Goal: Obtain resource: Obtain resource

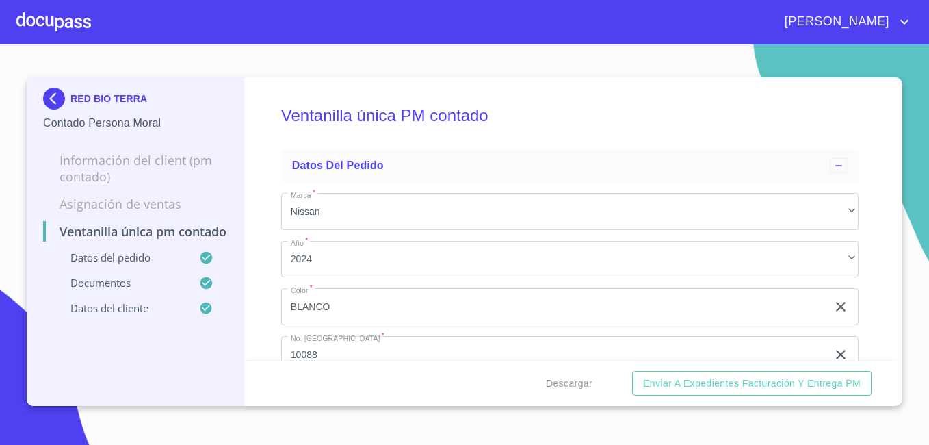
click at [55, 95] on img at bounding box center [56, 99] width 27 height 22
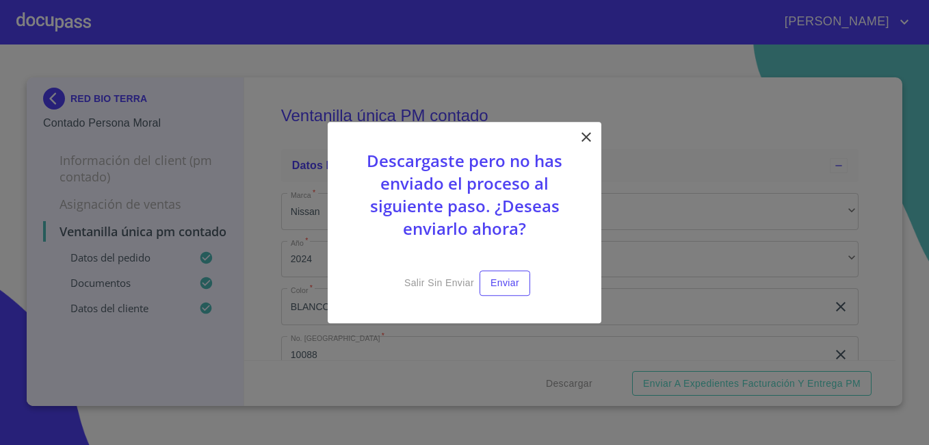
click at [589, 142] on icon at bounding box center [586, 137] width 16 height 16
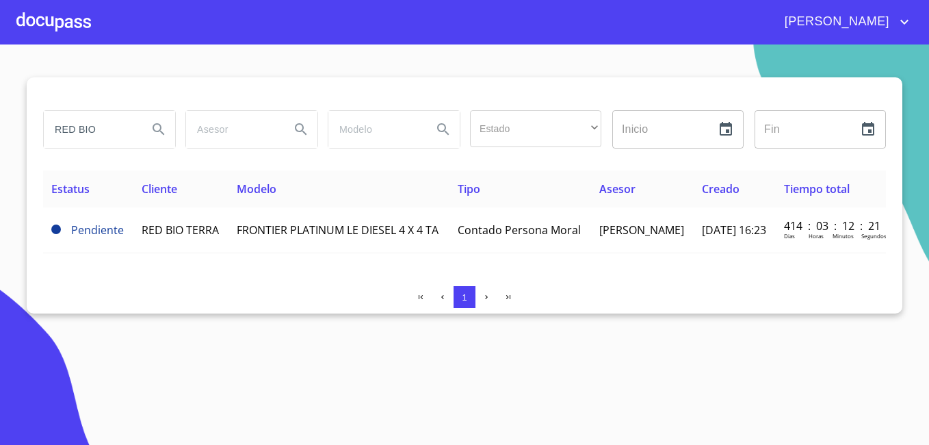
drag, startPoint x: 113, startPoint y: 128, endPoint x: -3, endPoint y: 121, distance: 115.8
click at [0, 121] on html "MARÍA DE LA LUZ RED BIO Estado ​ ​ Inicio ​ Fin ​ Estatus Cliente Modelo Tipo A…" at bounding box center [464, 222] width 929 height 445
type input "pulidos y estampados"
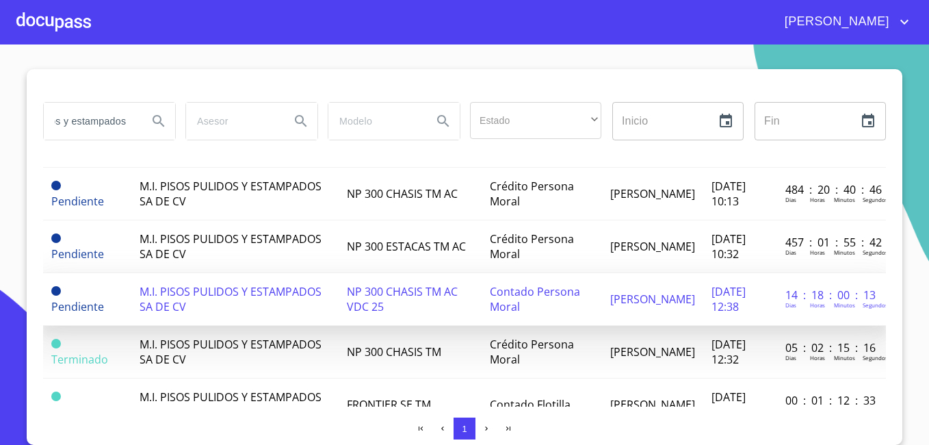
scroll to position [0, 0]
click at [187, 304] on span "M.I. PISOS PULIDOS Y ESTAMPADOS SA DE CV" at bounding box center [231, 299] width 182 height 30
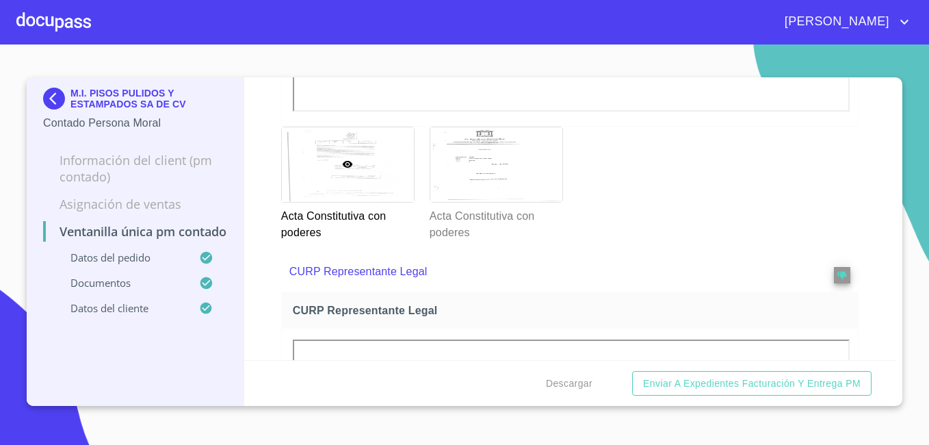
scroll to position [2668, 0]
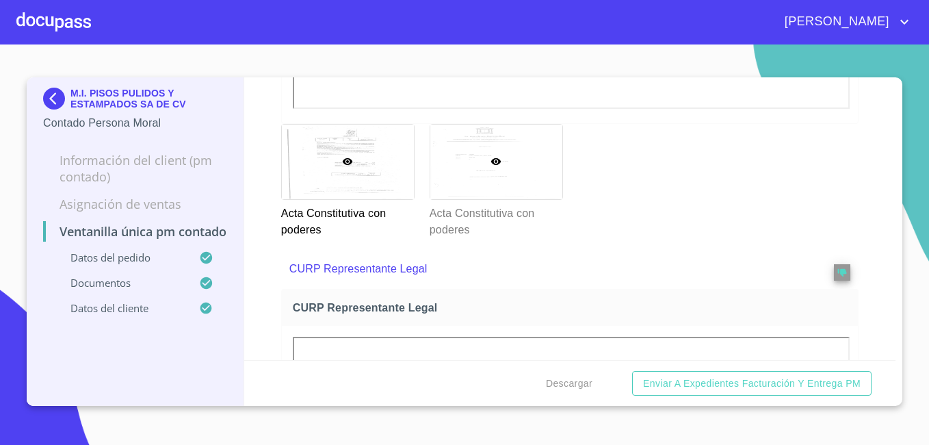
click at [490, 149] on div at bounding box center [496, 162] width 132 height 75
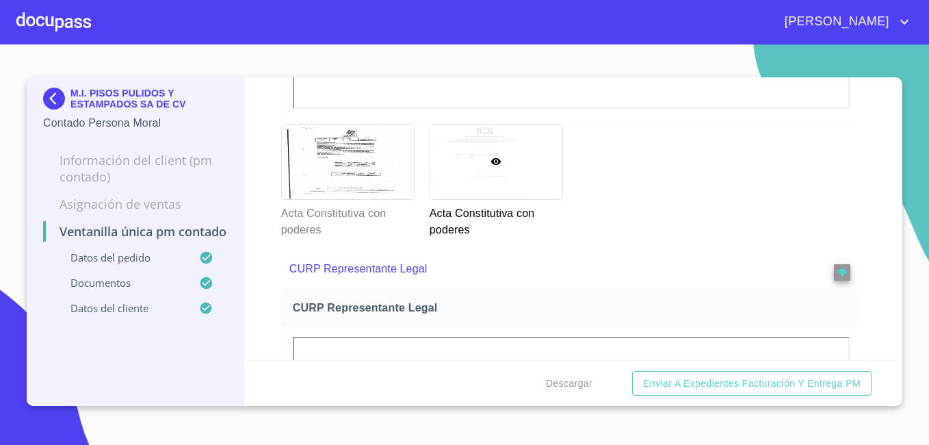
scroll to position [10, 0]
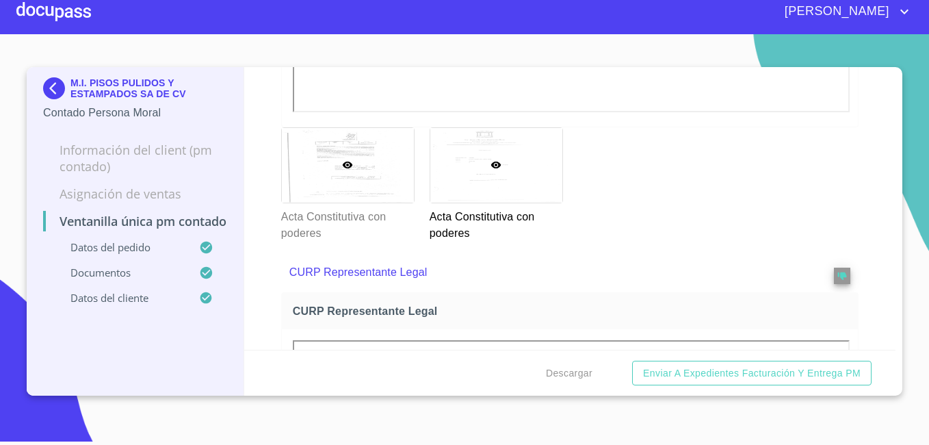
click at [350, 166] on icon at bounding box center [348, 164] width 10 height 7
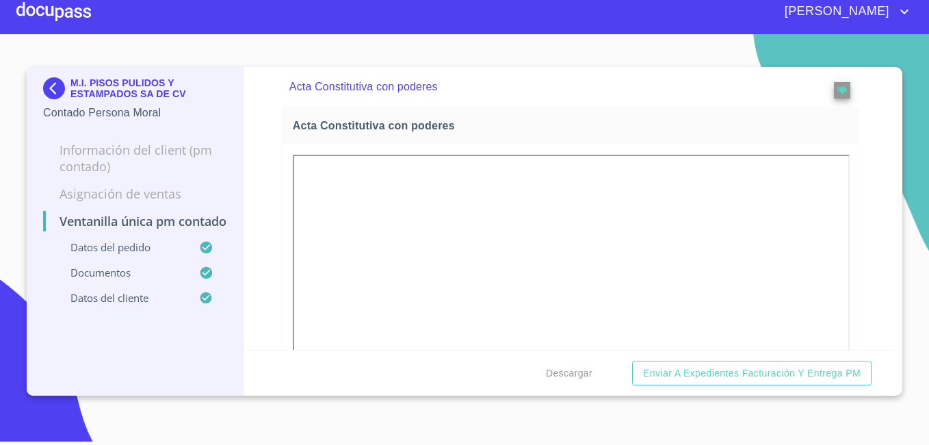
click at [51, 86] on img at bounding box center [56, 88] width 27 height 22
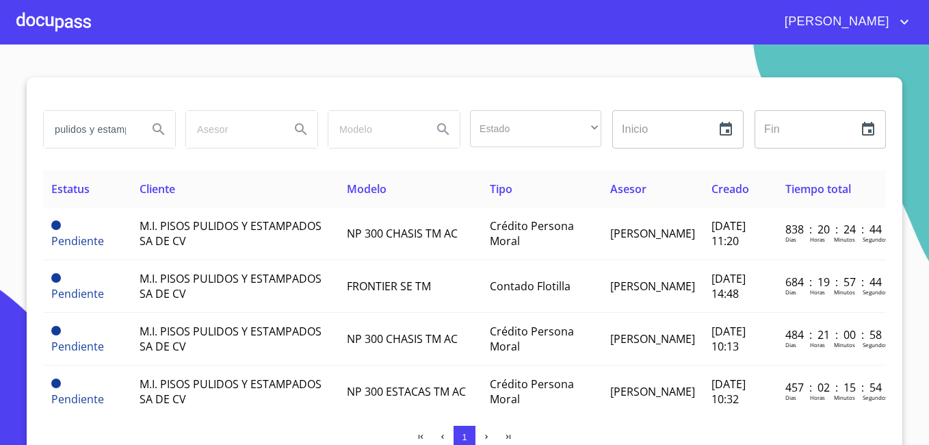
drag, startPoint x: 115, startPoint y: 130, endPoint x: -3, endPoint y: 120, distance: 118.1
click at [0, 120] on html "MARÍA DE LA LUZ pulidos y estampados Estado ​ ​ Inicio ​ Fin ​ Estatus Cliente …" at bounding box center [464, 222] width 929 height 445
type input "mpados"
drag, startPoint x: 101, startPoint y: 129, endPoint x: -3, endPoint y: 114, distance: 104.4
click at [0, 114] on html "MARÍA DE LA LUZ mpados Estado ​ ​ Inicio ​ Fin ​ Estatus Cliente Modelo Tipo As…" at bounding box center [464, 222] width 929 height 445
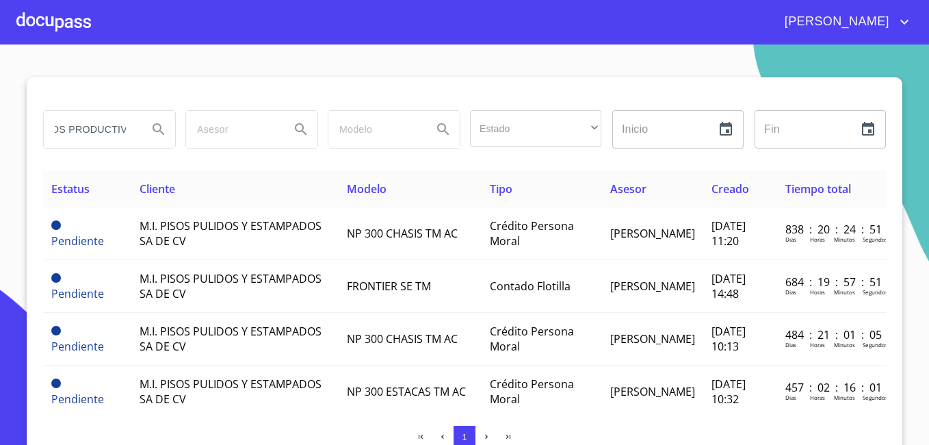
scroll to position [0, 38]
type input "ACTIVOS PRODUCTIVOS"
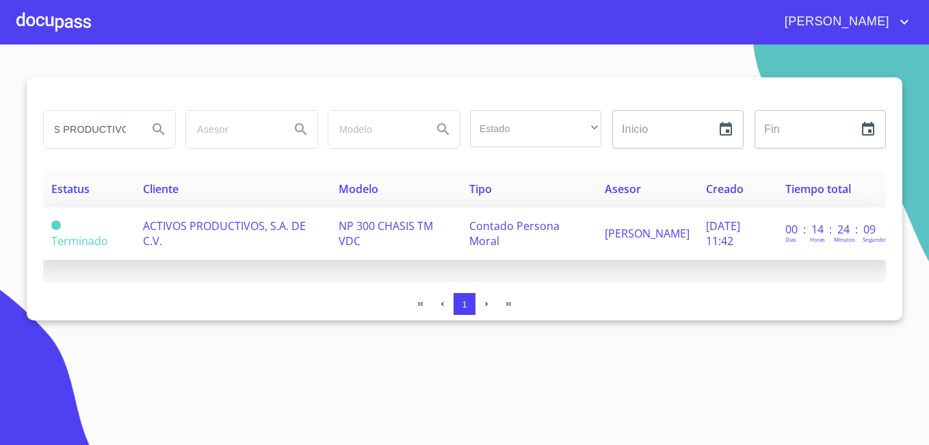
scroll to position [0, 0]
click at [231, 233] on span "ACTIVOS PRODUCTIVOS, S.A. DE C.V." at bounding box center [224, 233] width 163 height 30
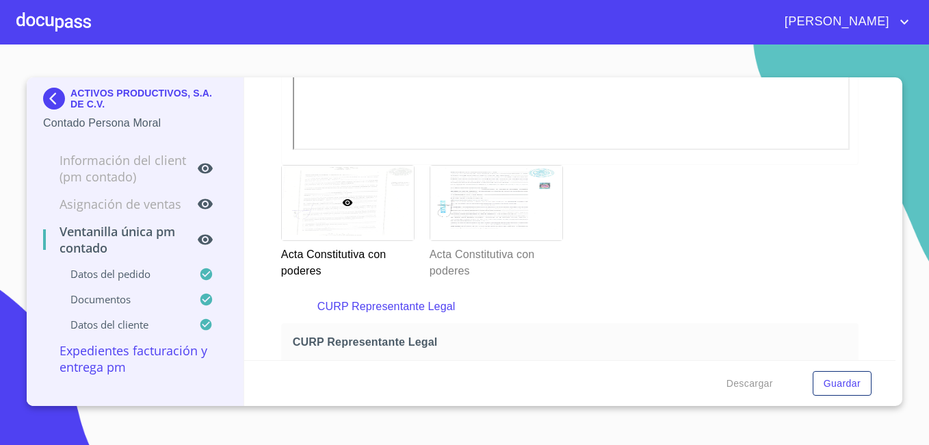
scroll to position [2531, 0]
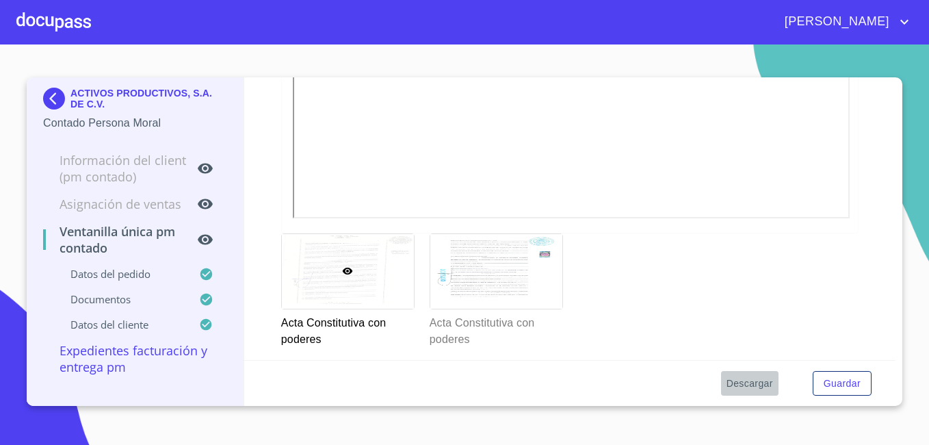
click at [737, 379] on span "Descargar" at bounding box center [749, 383] width 47 height 17
click at [51, 94] on img at bounding box center [56, 99] width 27 height 22
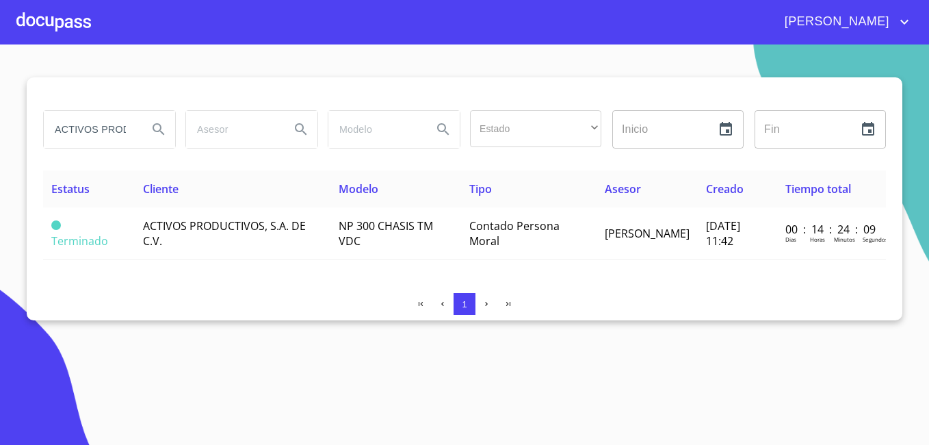
drag, startPoint x: 129, startPoint y: 131, endPoint x: 0, endPoint y: 129, distance: 128.6
click at [0, 129] on html "MARÍA DE LA LUZ ACTIVOS PRODUCTIVOS Estado ​ ​ Inicio ​ Fin ​ Estatus Cliente M…" at bounding box center [464, 222] width 929 height 445
type input "CTIVOS"
drag, startPoint x: -3, startPoint y: 119, endPoint x: 0, endPoint y: 108, distance: 11.3
click at [0, 108] on html "MARÍA DE LA LUZ CTIVOS Estado ​ ​ Inicio ​ Fin ​ Estatus Cliente Modelo Tipo As…" at bounding box center [464, 222] width 929 height 445
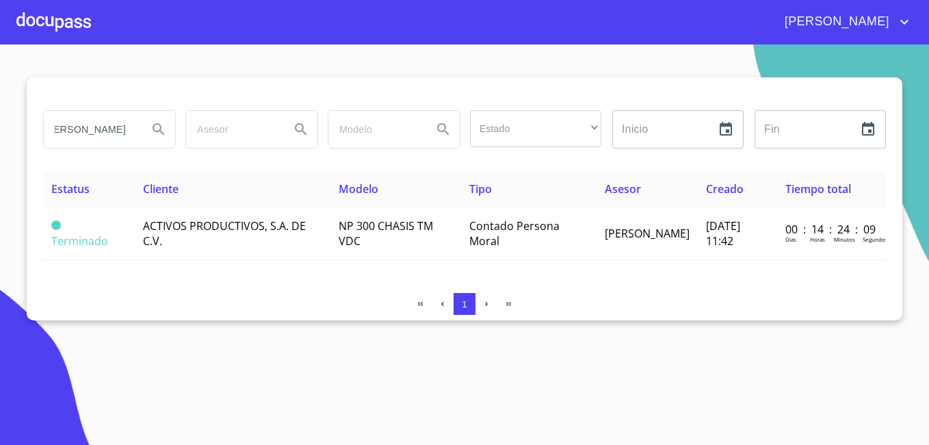
scroll to position [0, 23]
type input "LOMAS DEL BOSQUE"
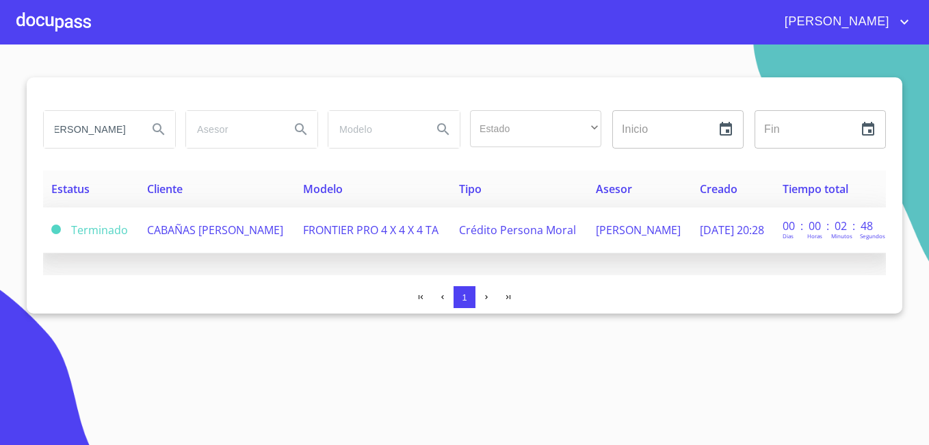
scroll to position [0, 0]
click at [189, 226] on span "CABAÑAS LOMAS DEL BOSQUE" at bounding box center [215, 229] width 136 height 15
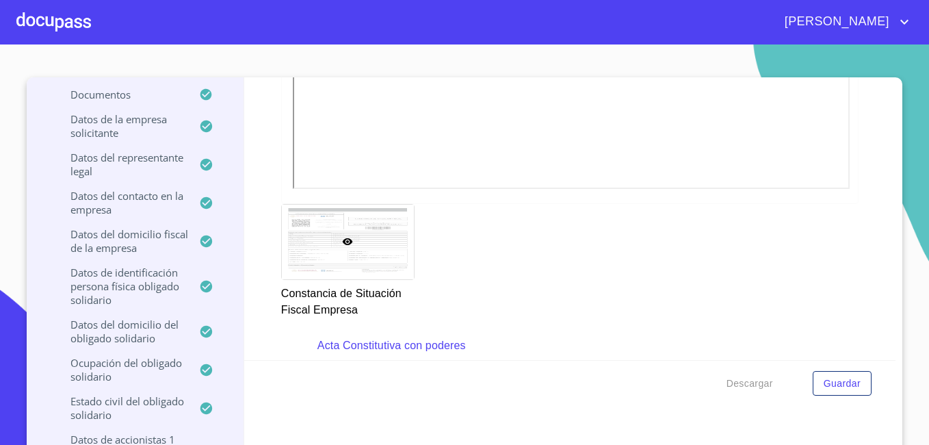
scroll to position [4378, 0]
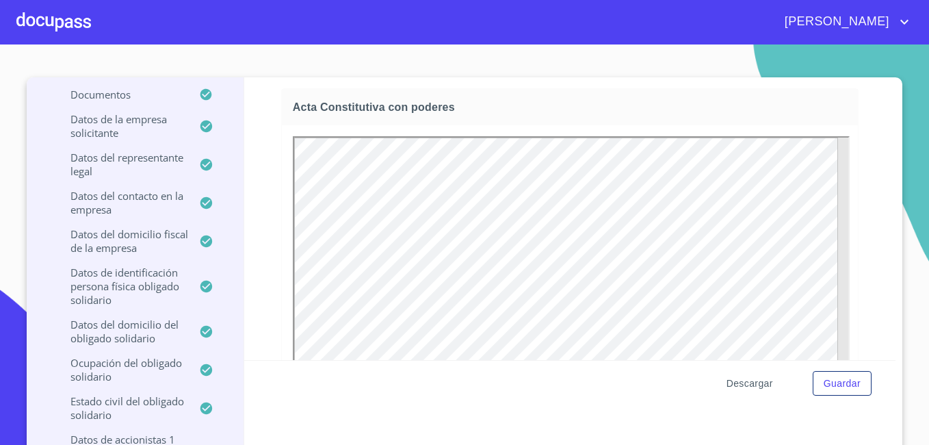
click at [732, 382] on span "Descargar" at bounding box center [749, 383] width 47 height 17
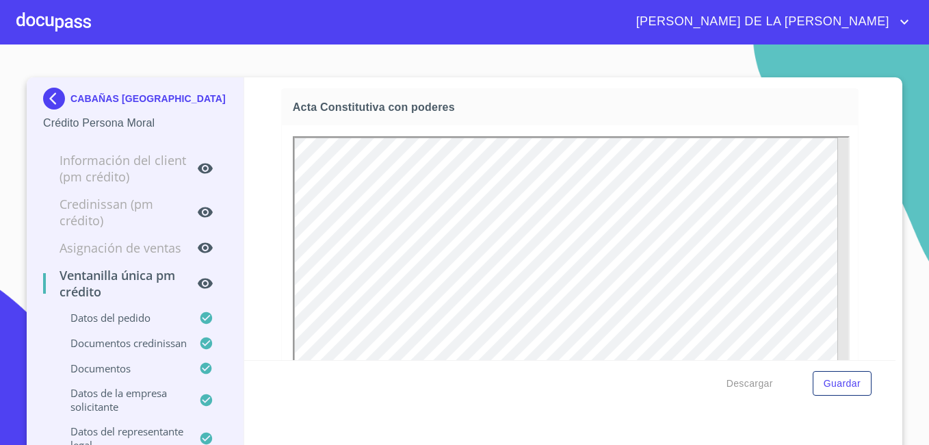
click at [47, 93] on img at bounding box center [56, 99] width 27 height 22
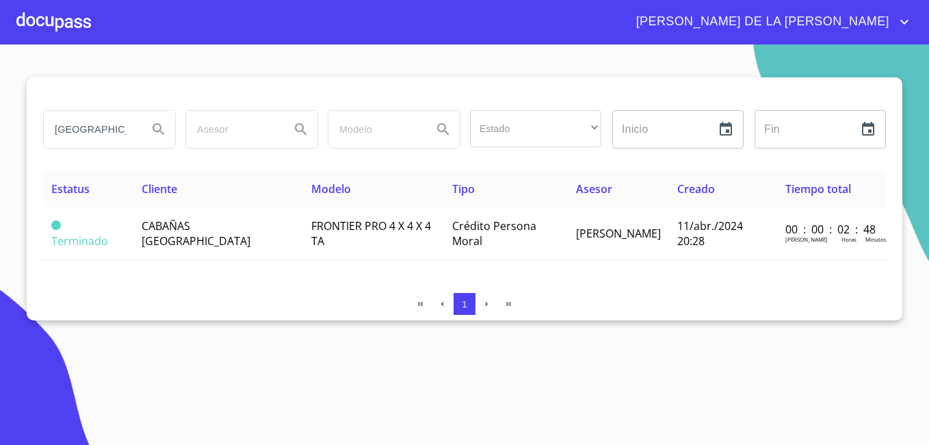
drag, startPoint x: 128, startPoint y: 128, endPoint x: -3, endPoint y: 120, distance: 130.9
click at [0, 120] on html "MARÍA DE LA LUZ LOMAS DEL BOSQUE Estado ​ ​ Inicio ​ Fin ​ Estatus Cliente Mode…" at bounding box center [464, 222] width 929 height 445
type input "QUE"
drag, startPoint x: 101, startPoint y: 124, endPoint x: -3, endPoint y: 118, distance: 103.4
click at [0, 118] on html "MARÍA DE LA LUZ QUE Estado ​ ​ Inicio ​ Fin ​ Estatus Cliente Modelo Tipo Aseso…" at bounding box center [464, 222] width 929 height 445
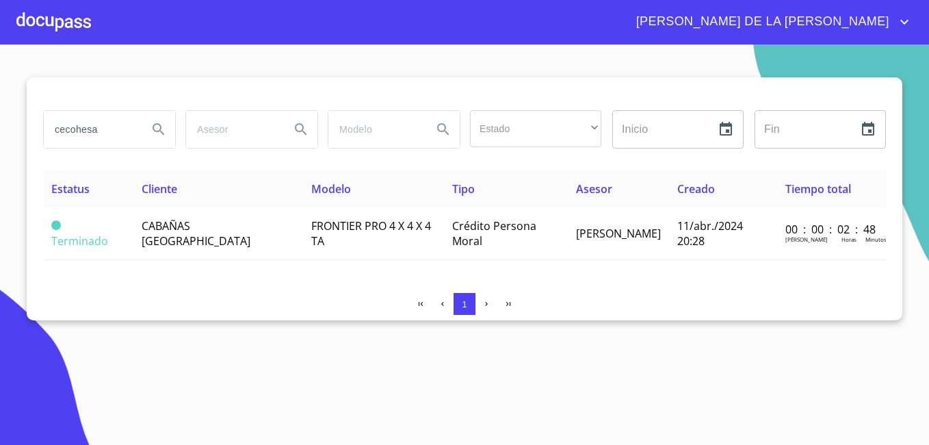
type input "cecohesa"
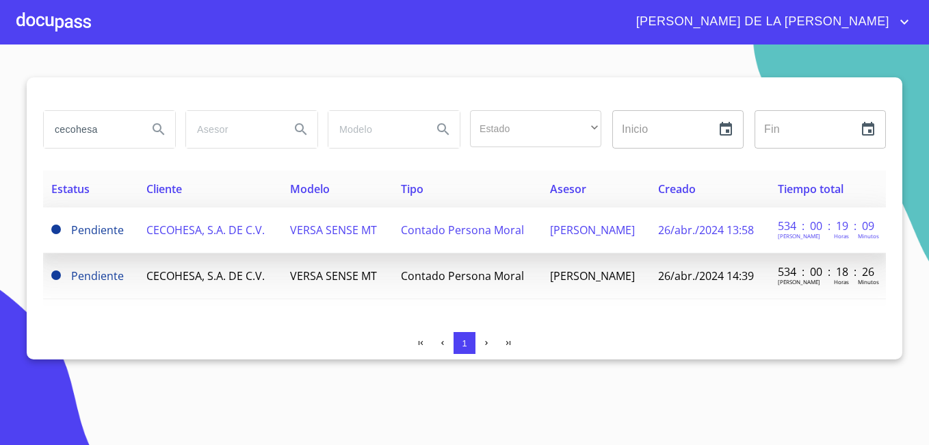
click at [188, 228] on span "CECOHESA, S.A. DE C.V." at bounding box center [205, 229] width 118 height 15
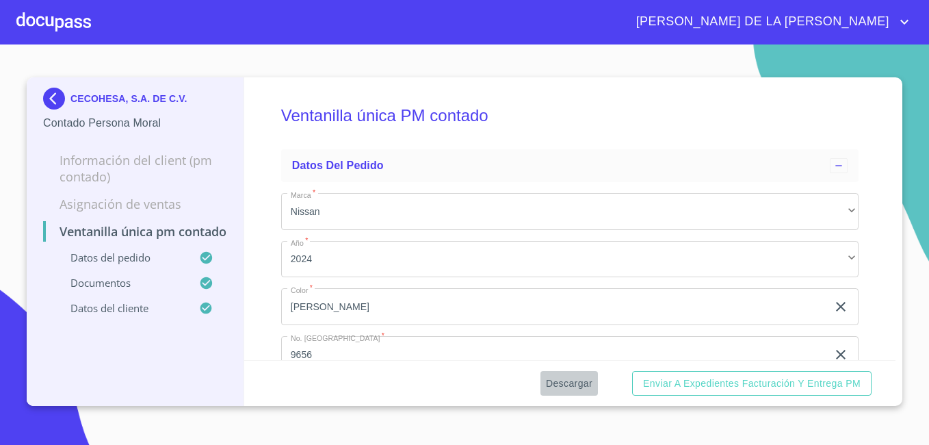
click at [583, 378] on span "Descargar" at bounding box center [569, 383] width 47 height 17
click at [53, 97] on img at bounding box center [56, 99] width 27 height 22
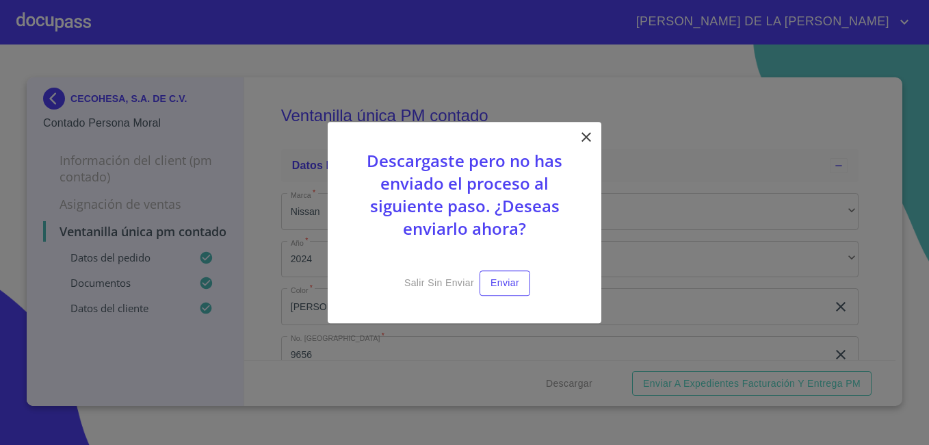
click at [593, 133] on icon at bounding box center [586, 137] width 16 height 16
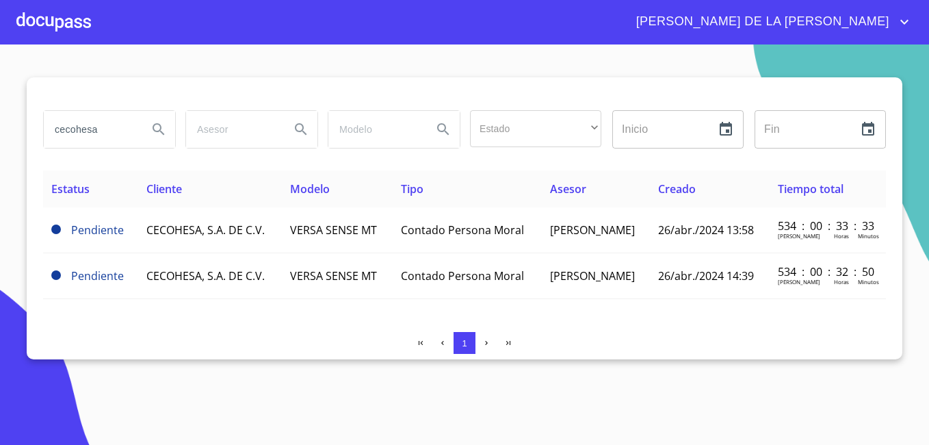
drag, startPoint x: 120, startPoint y: 135, endPoint x: -3, endPoint y: 100, distance: 127.3
click at [0, 100] on html "MARÍA DE LA LUZ cecohesa Estado ​ ​ Inicio ​ Fin ​ Estatus Cliente Modelo Tipo …" at bounding box center [464, 222] width 929 height 445
type input "[PERSON_NAME]"
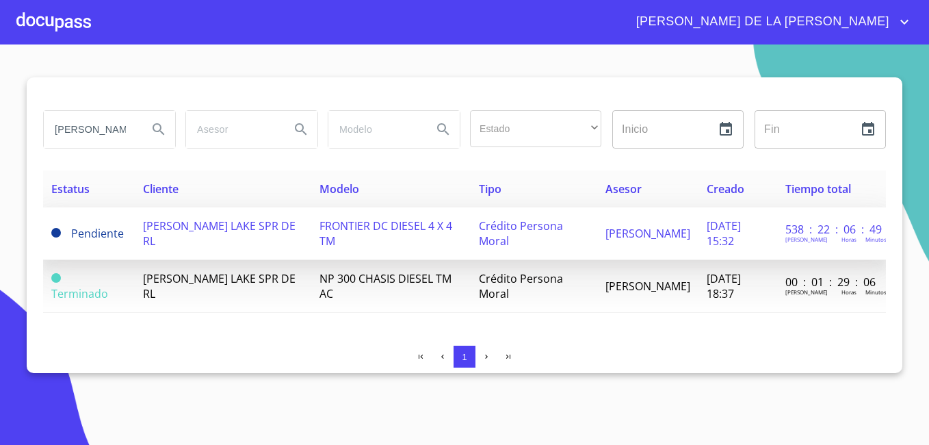
click at [202, 233] on td "[PERSON_NAME] SPR DE RL" at bounding box center [223, 233] width 177 height 53
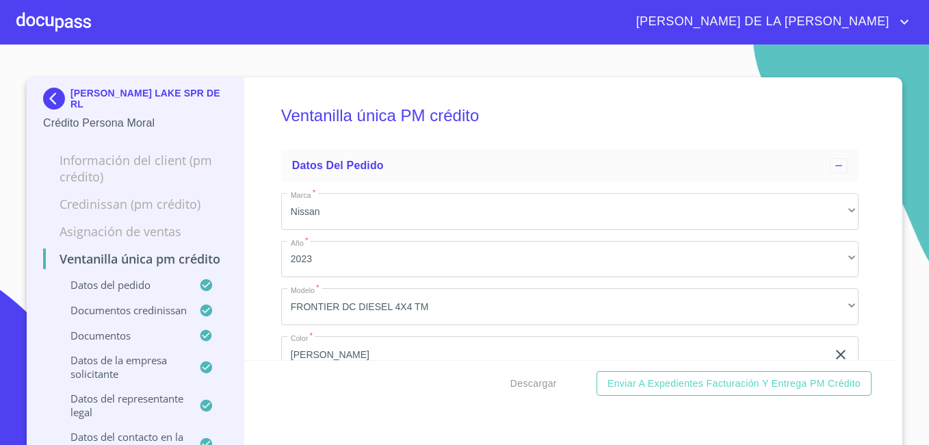
click at [261, 287] on div "Ventanilla única PM crédito Datos del pedido Marca   * Nissan ​ Año   * 2023 ​ …" at bounding box center [570, 218] width 652 height 283
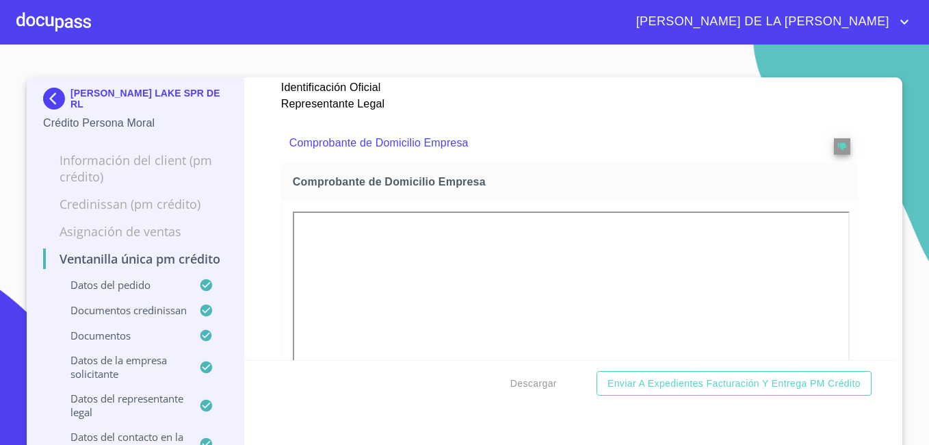
scroll to position [1311, 0]
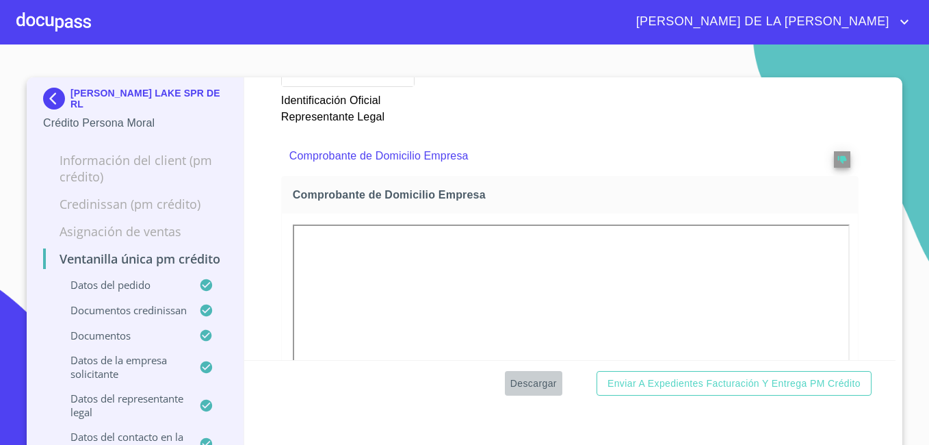
click at [533, 378] on span "Descargar" at bounding box center [533, 383] width 47 height 17
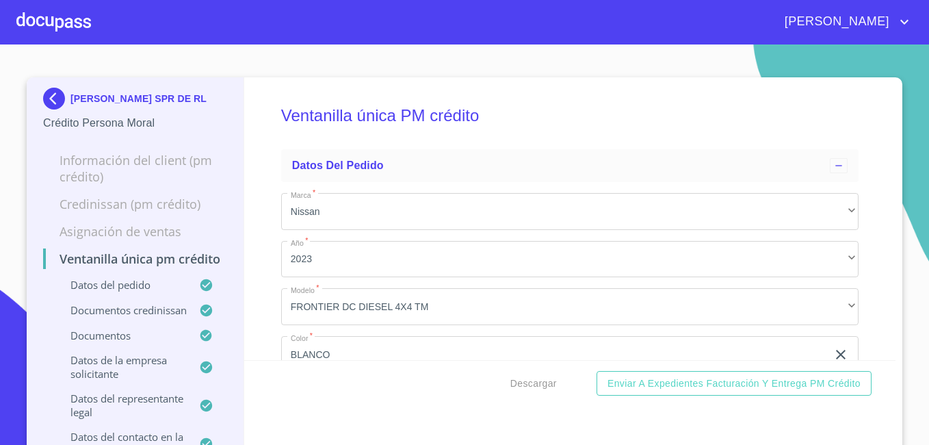
scroll to position [1311, 0]
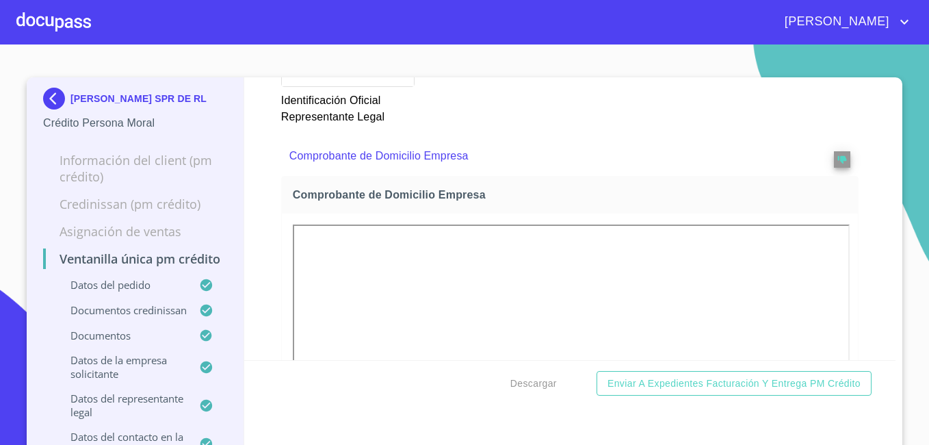
click at [51, 97] on img at bounding box center [56, 99] width 27 height 22
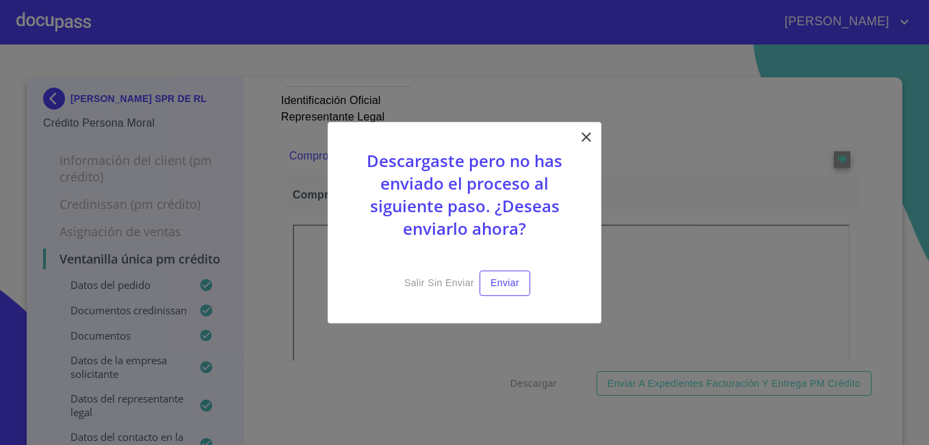
click at [587, 135] on icon at bounding box center [586, 137] width 16 height 16
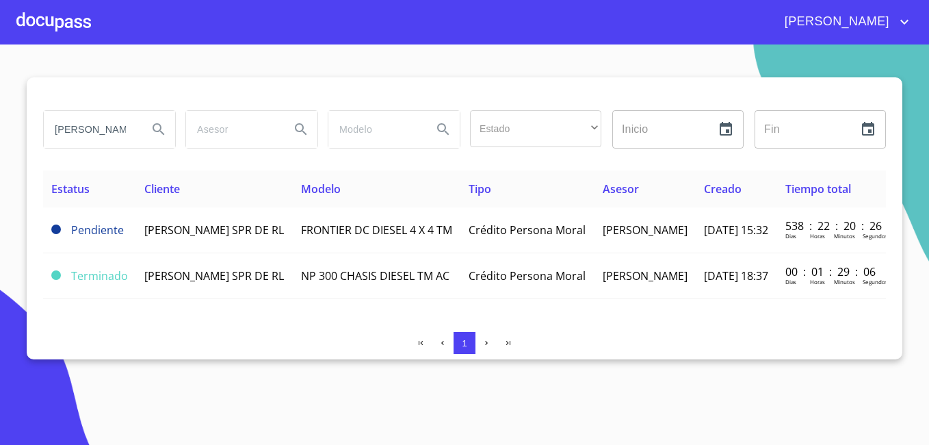
drag, startPoint x: 127, startPoint y: 132, endPoint x: -3, endPoint y: 121, distance: 129.8
click at [0, 121] on html "[PERSON_NAME] DE LA [PERSON_NAME] LAKE Estado ​ ​ Inicio ​ Fin ​ Estatus Client…" at bounding box center [464, 222] width 929 height 445
type input "[PERSON_NAME]"
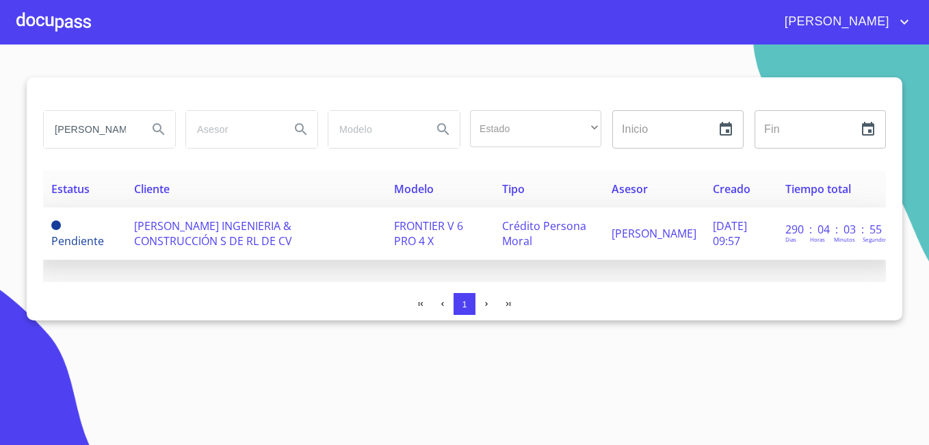
click at [131, 223] on td "[PERSON_NAME] INGENIERIA & CONSTRUCCIÓN S DE RL DE CV" at bounding box center [256, 233] width 260 height 53
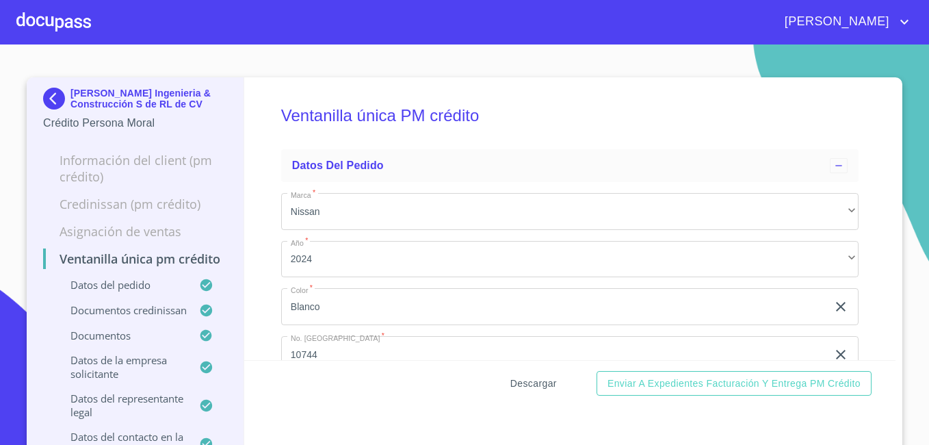
click at [524, 386] on span "Descargar" at bounding box center [533, 383] width 47 height 17
click at [43, 92] on img at bounding box center [56, 99] width 27 height 22
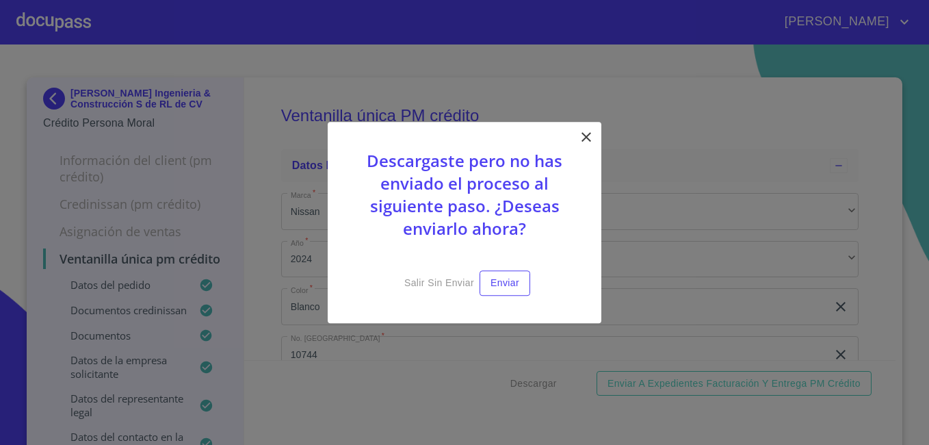
click at [587, 136] on icon at bounding box center [586, 137] width 10 height 10
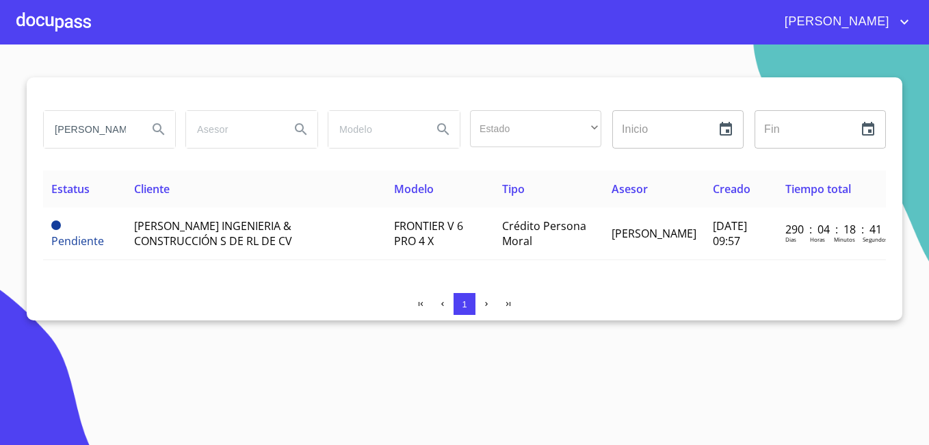
drag, startPoint x: 98, startPoint y: 135, endPoint x: 0, endPoint y: 92, distance: 106.6
click at [0, 92] on html "[PERSON_NAME] DE LA [PERSON_NAME] Estado ​ ​ Inicio ​ Fin ​ Estatus Cliente Mod…" at bounding box center [464, 222] width 929 height 445
type input "trt plus"
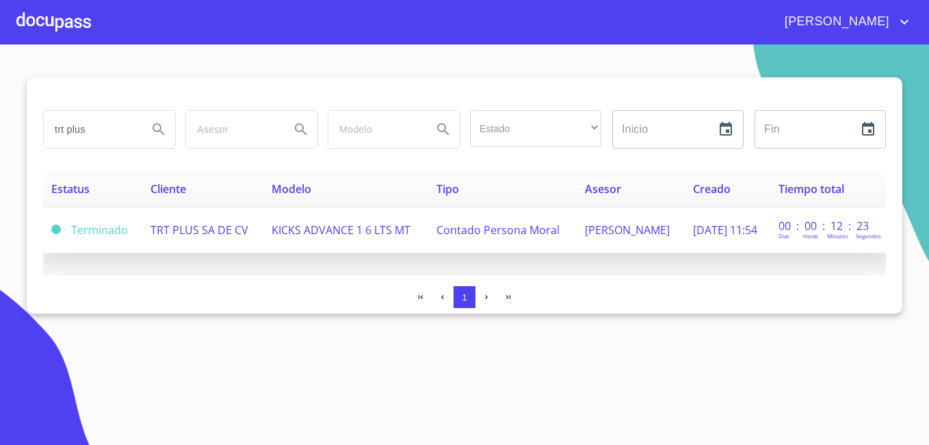
click at [199, 224] on span "TRT PLUS SA DE CV" at bounding box center [199, 229] width 98 height 15
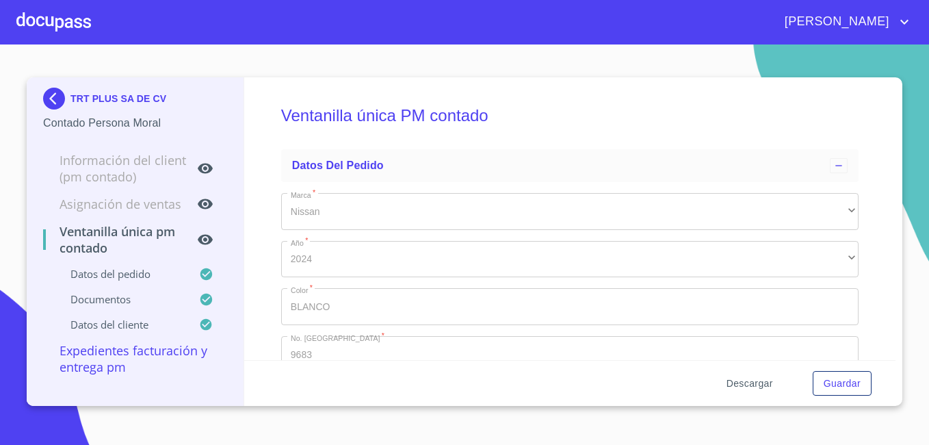
click at [760, 379] on span "Descargar" at bounding box center [749, 383] width 47 height 17
click at [56, 96] on img at bounding box center [56, 99] width 27 height 22
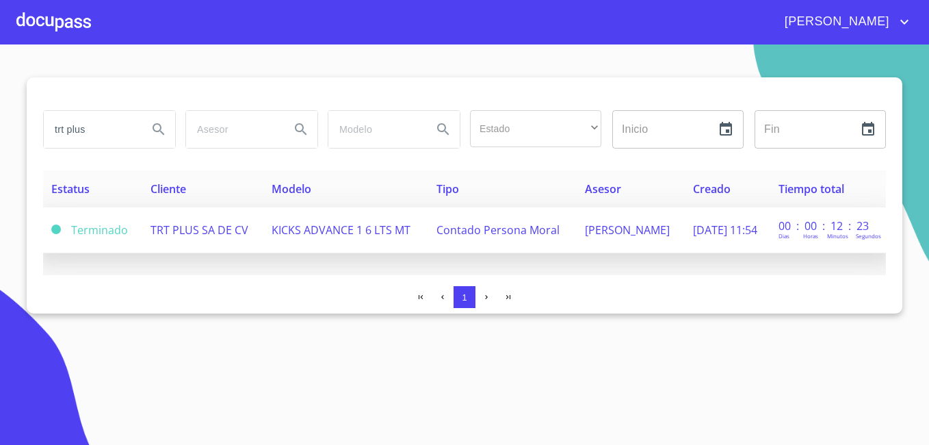
click at [159, 235] on td "TRT PLUS SA DE CV" at bounding box center [203, 230] width 122 height 46
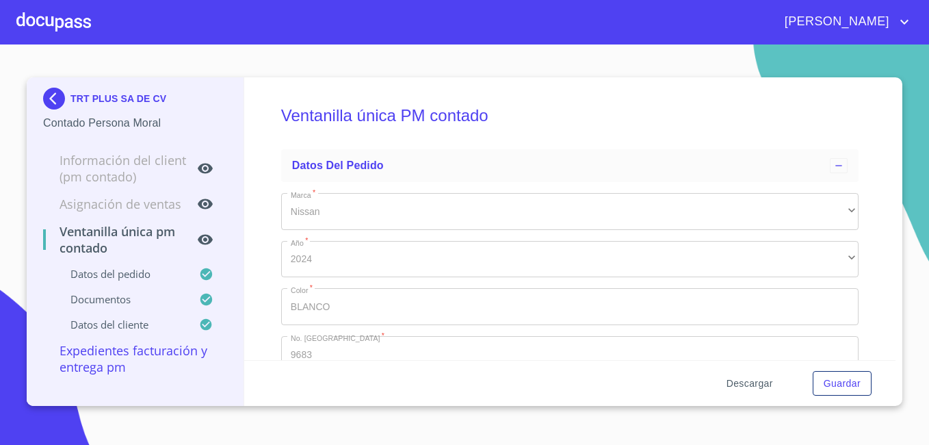
click at [748, 385] on span "Descargar" at bounding box center [749, 383] width 47 height 17
click at [51, 94] on img at bounding box center [56, 99] width 27 height 22
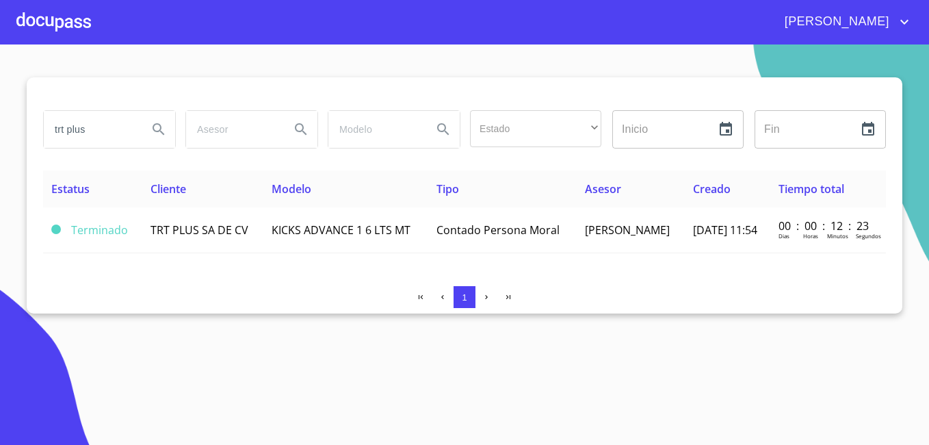
drag, startPoint x: 91, startPoint y: 132, endPoint x: -3, endPoint y: 116, distance: 95.1
click at [0, 116] on html "[PERSON_NAME] DE LA LUZ trt plus Estado ​ ​ Inicio ​ Fin ​ Estatus Cliente Mode…" at bounding box center [464, 222] width 929 height 445
type input "GRANJA AVICOLA"
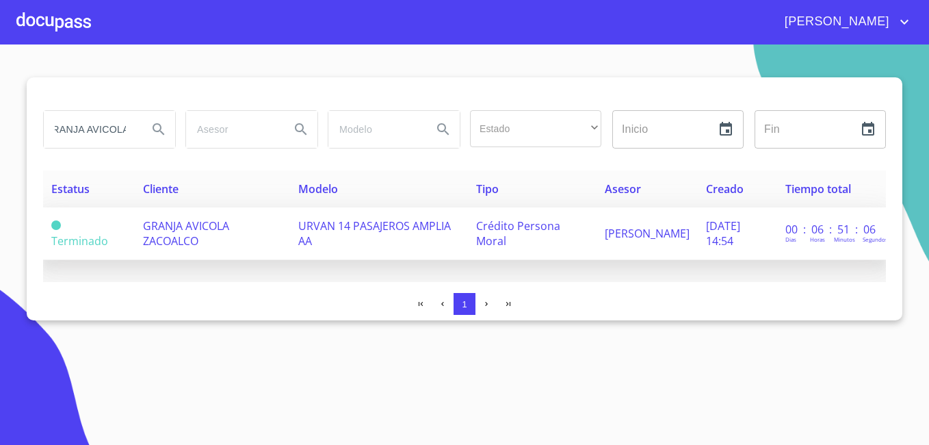
click at [172, 235] on span "GRANJA AVICOLA ZACOALCO" at bounding box center [186, 233] width 86 height 30
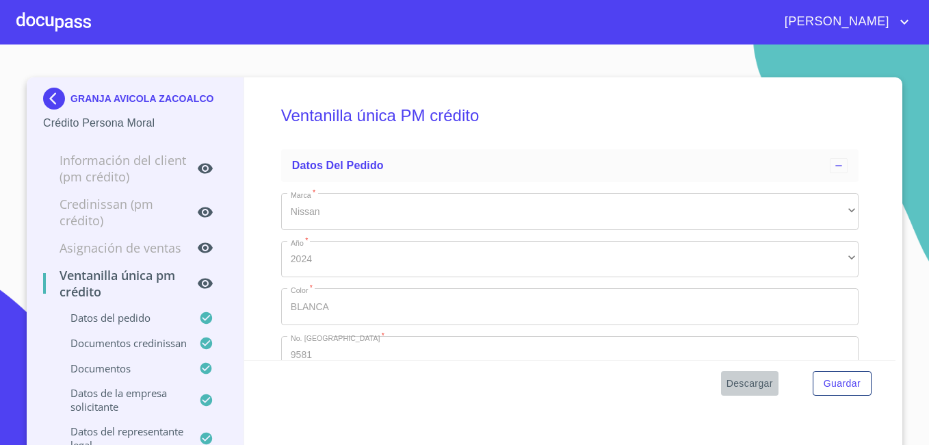
click at [733, 377] on span "Descargar" at bounding box center [749, 383] width 47 height 17
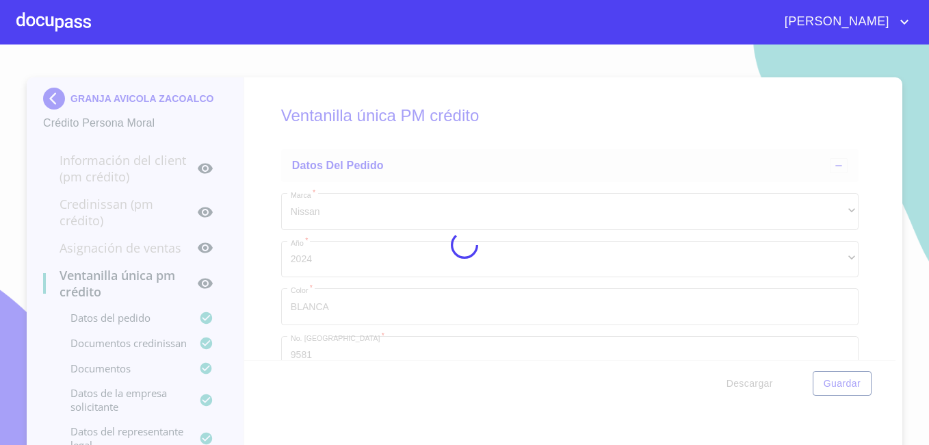
scroll to position [11, 0]
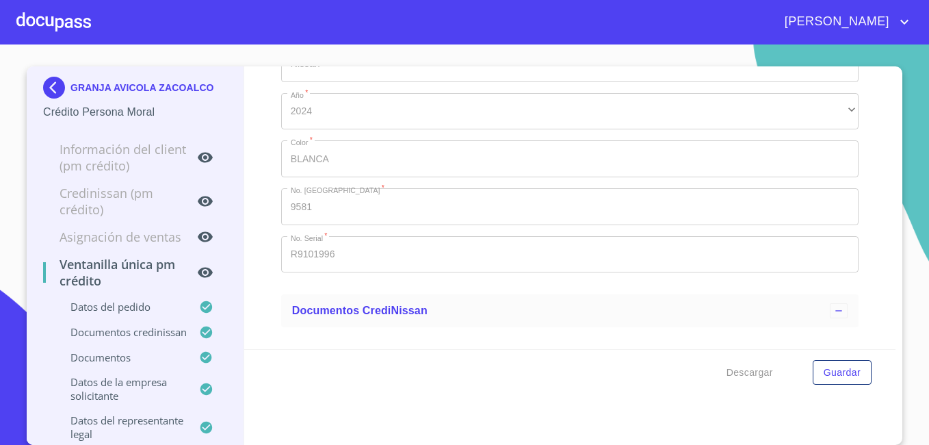
click at [508, 428] on div "Ventanilla única PM crédito Datos del pedido Marca   * Nissan ​ Año   * 2024 ​ …" at bounding box center [570, 255] width 652 height 378
click at [45, 87] on img at bounding box center [56, 88] width 27 height 22
